Goal: Task Accomplishment & Management: Complete application form

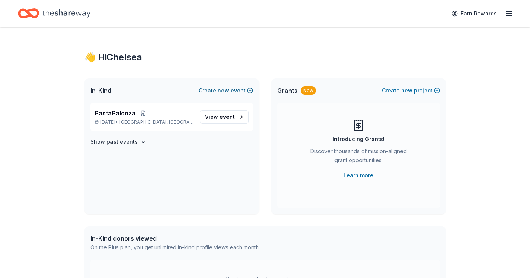
click at [233, 89] on button "Create new event" at bounding box center [226, 90] width 55 height 9
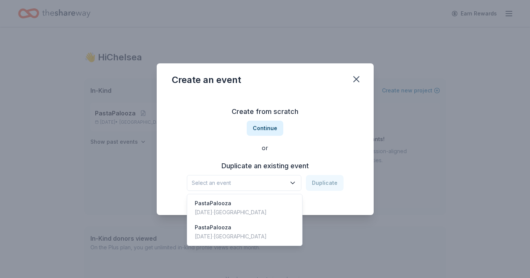
click at [297, 179] on icon "button" at bounding box center [293, 183] width 8 height 8
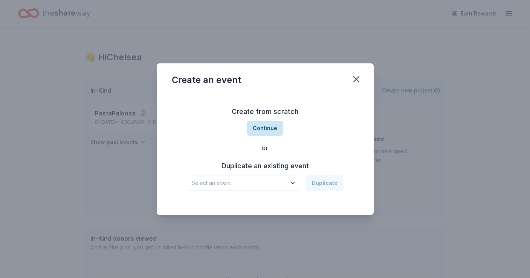
click at [269, 124] on button "Continue" at bounding box center [265, 128] width 37 height 15
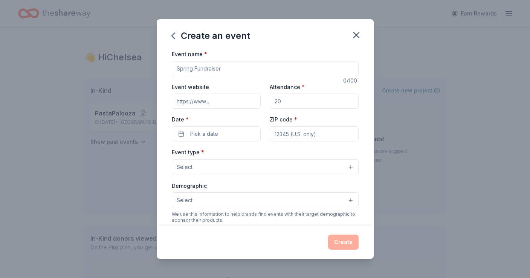
click at [263, 70] on input "Event name *" at bounding box center [265, 68] width 187 height 15
type input "FEF Gala"
click at [291, 104] on input "Attendance *" at bounding box center [314, 100] width 89 height 15
type input "700"
click at [236, 132] on button "Pick a date" at bounding box center [216, 133] width 89 height 15
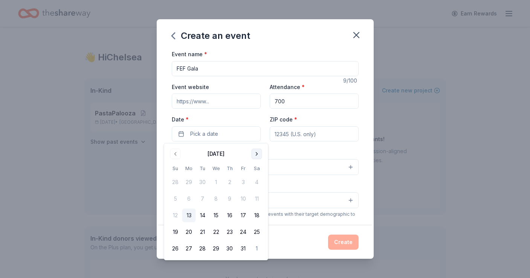
click at [257, 155] on button "Go to next month" at bounding box center [257, 153] width 11 height 11
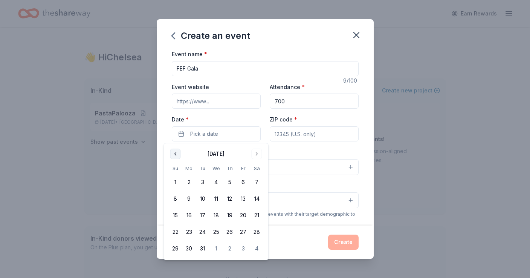
click at [175, 155] on button "Go to previous month" at bounding box center [175, 153] width 11 height 11
click at [259, 232] on button "28" at bounding box center [257, 232] width 14 height 14
click at [258, 231] on button "28" at bounding box center [257, 232] width 14 height 14
click at [308, 167] on button "Select" at bounding box center [265, 167] width 187 height 16
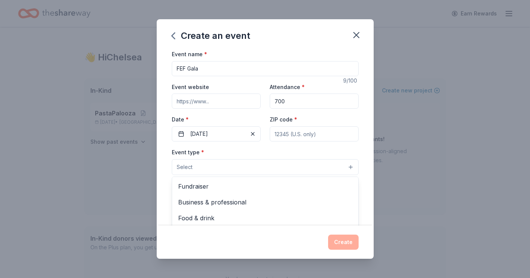
click at [322, 130] on div "Event name * FEF Gala 9 /100 Event website Attendance * 700 Date * [DATE] ZIP c…" at bounding box center [265, 223] width 187 height 348
click at [321, 130] on input "ZIP code *" at bounding box center [314, 133] width 89 height 15
type input "77546"
click at [250, 171] on button "Select" at bounding box center [265, 167] width 187 height 16
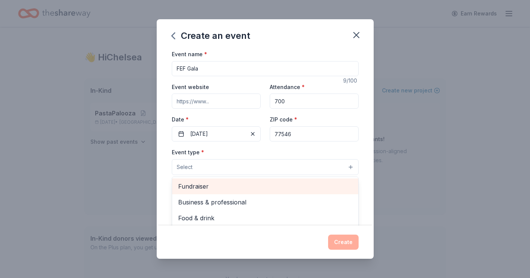
click at [211, 187] on span "Fundraiser" at bounding box center [265, 186] width 174 height 10
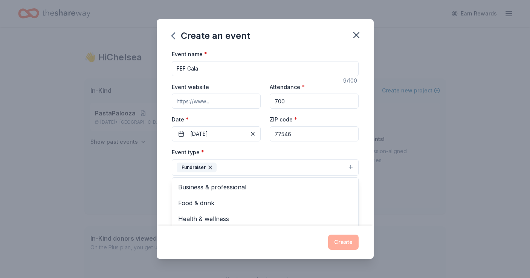
click at [166, 176] on div "Event name * FEF Gala 9 /100 Event website Attendance * 700 Date * [DATE] ZIP c…" at bounding box center [265, 137] width 217 height 176
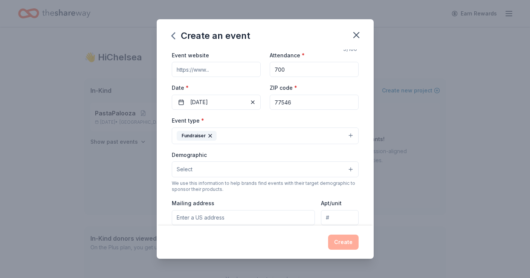
scroll to position [47, 0]
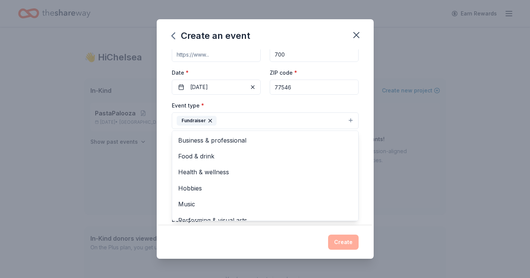
click at [353, 121] on button "Fundraiser" at bounding box center [265, 120] width 187 height 17
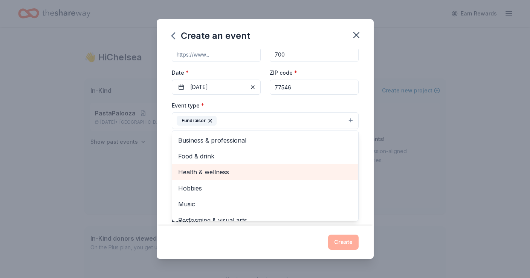
scroll to position [9, 0]
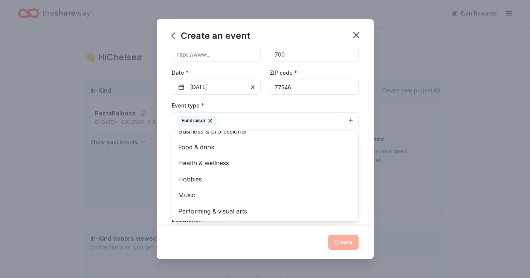
click at [367, 128] on div "Event name * FEF Gala 9 /100 Event website Attendance * 700 Date * [DATE] ZIP c…" at bounding box center [265, 137] width 217 height 176
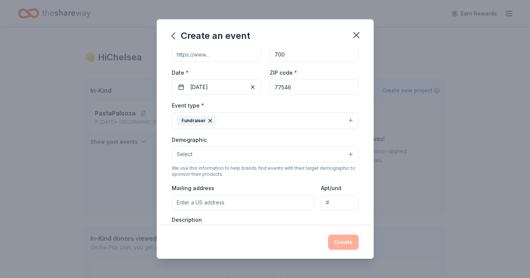
click at [323, 154] on button "Select" at bounding box center [265, 154] width 187 height 16
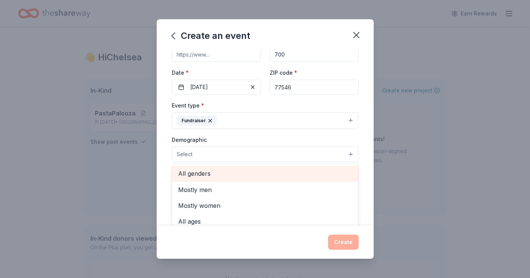
click at [206, 172] on span "All genders" at bounding box center [265, 173] width 174 height 10
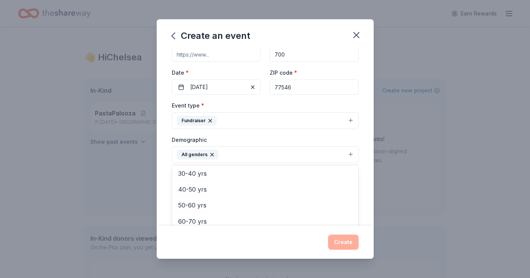
scroll to position [105, 0]
click at [367, 155] on div "Event name * FEF Gala 9 /100 Event website Attendance * 700 Date * [DATE] ZIP c…" at bounding box center [265, 137] width 217 height 176
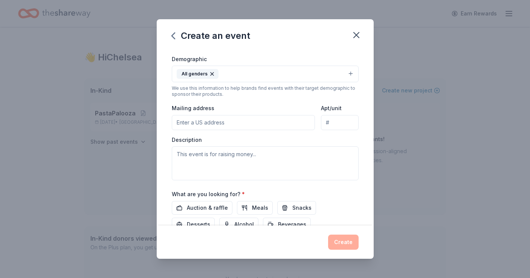
scroll to position [129, 0]
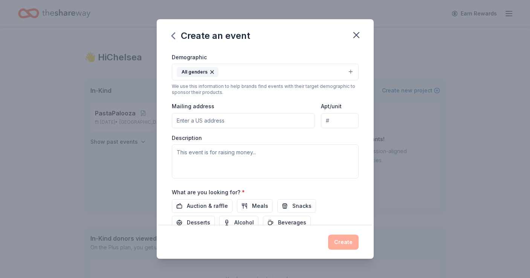
click at [229, 118] on input "Mailing address" at bounding box center [244, 120] width 144 height 15
type input "[STREET_ADDRESS][PERSON_NAME]"
click at [259, 164] on textarea at bounding box center [265, 161] width 187 height 34
paste textarea "We are thrilled to announce the Friendswood ISD Education 2026 Gala: Serendipit…"
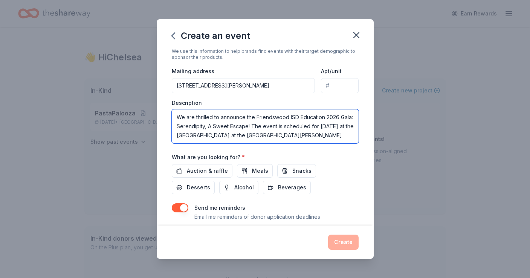
scroll to position [167, 0]
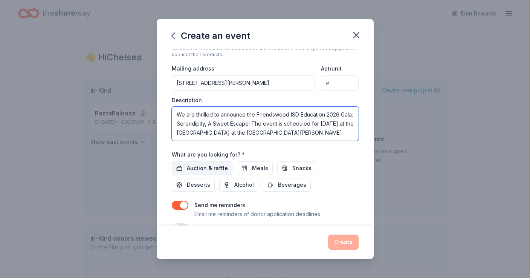
type textarea "We are thrilled to announce the Friendswood ISD Education 2026 Gala: Serendipit…"
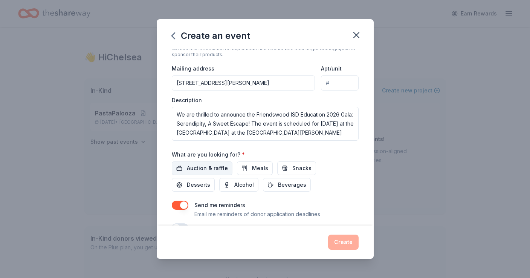
click at [213, 166] on span "Auction & raffle" at bounding box center [207, 168] width 41 height 9
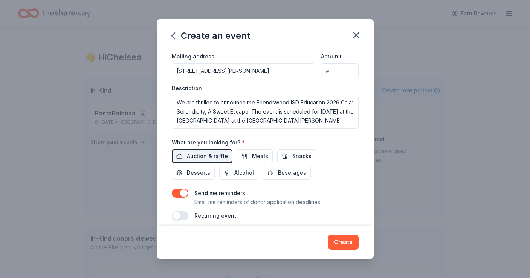
scroll to position [186, 0]
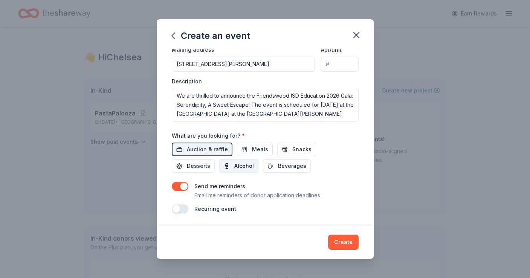
click at [234, 167] on span "Alcohol" at bounding box center [244, 165] width 20 height 9
click at [181, 186] on button "button" at bounding box center [180, 186] width 17 height 9
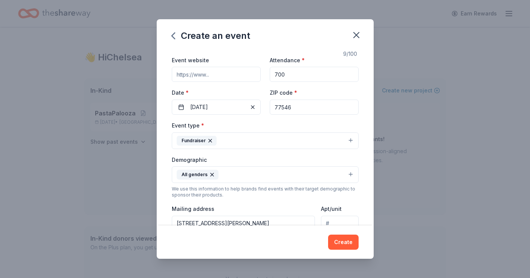
scroll to position [0, 0]
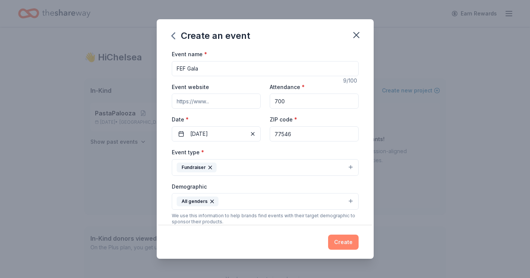
click at [347, 242] on button "Create" at bounding box center [343, 241] width 31 height 15
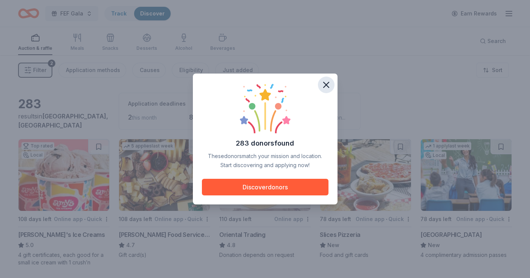
click at [326, 82] on icon "button" at bounding box center [326, 85] width 11 height 11
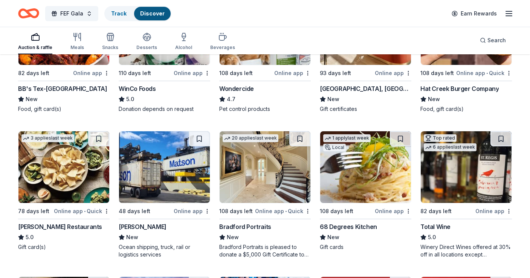
scroll to position [733, 0]
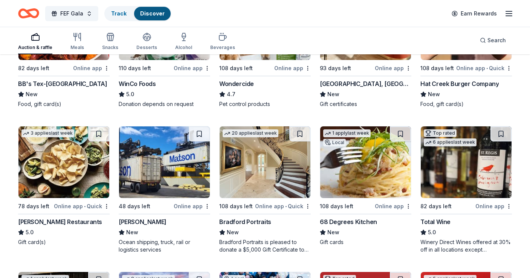
click at [484, 225] on div "Total Wine" at bounding box center [467, 221] width 92 height 9
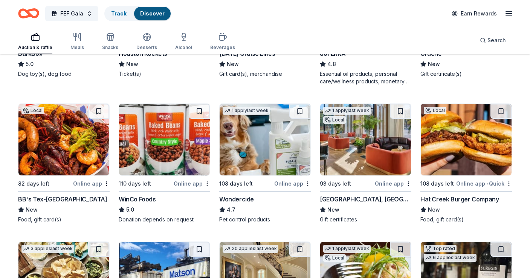
scroll to position [0, 0]
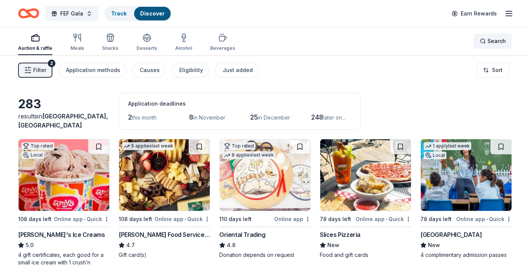
click at [499, 45] on span "Search" at bounding box center [497, 41] width 18 height 9
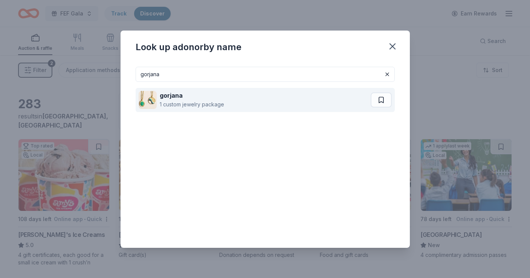
type input "gorjana"
click at [176, 97] on strong "gorjana" at bounding box center [171, 96] width 23 height 8
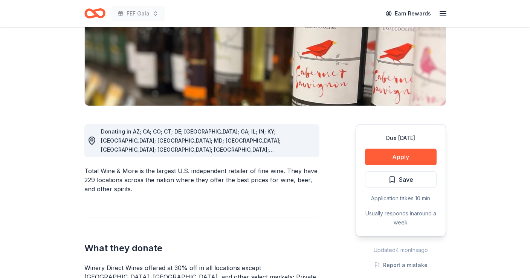
scroll to position [124, 0]
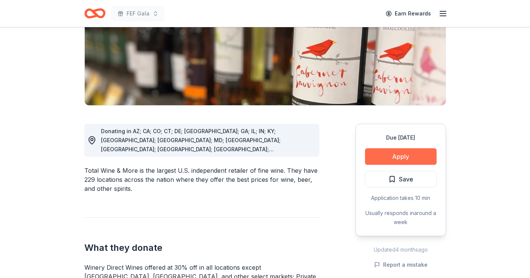
click at [392, 155] on button "Apply" at bounding box center [401, 156] width 72 height 17
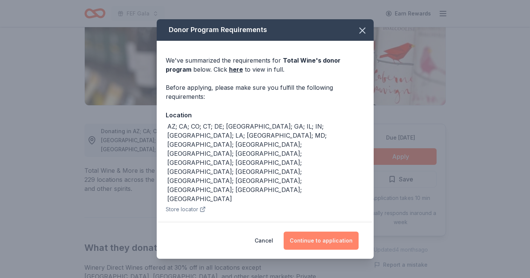
click at [308, 237] on button "Continue to application" at bounding box center [321, 240] width 75 height 18
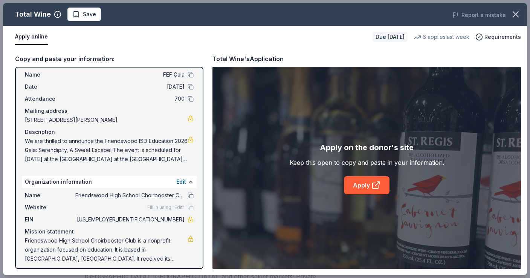
scroll to position [20, 0]
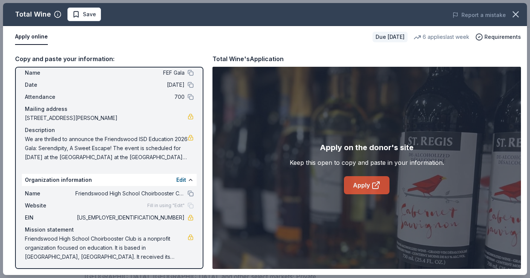
click at [367, 185] on link "Apply" at bounding box center [367, 185] width 46 height 18
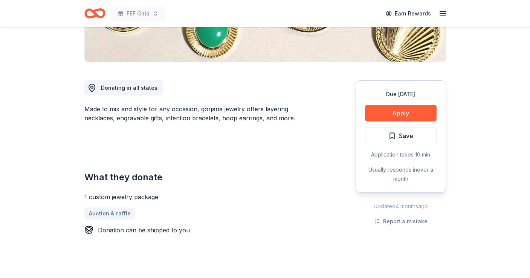
scroll to position [164, 0]
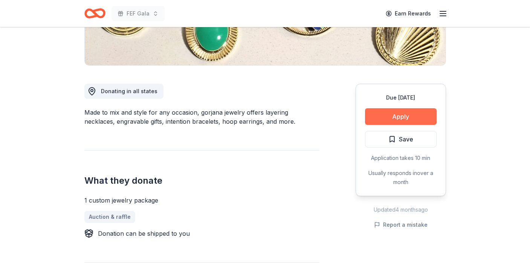
click at [406, 119] on button "Apply" at bounding box center [401, 116] width 72 height 17
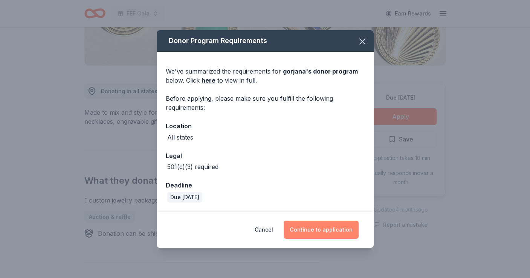
click at [312, 231] on button "Continue to application" at bounding box center [321, 229] width 75 height 18
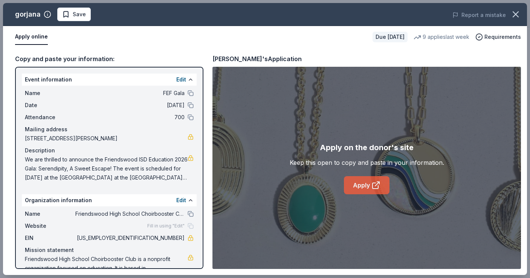
click at [369, 185] on link "Apply" at bounding box center [367, 185] width 46 height 18
